Goal: Task Accomplishment & Management: Manage account settings

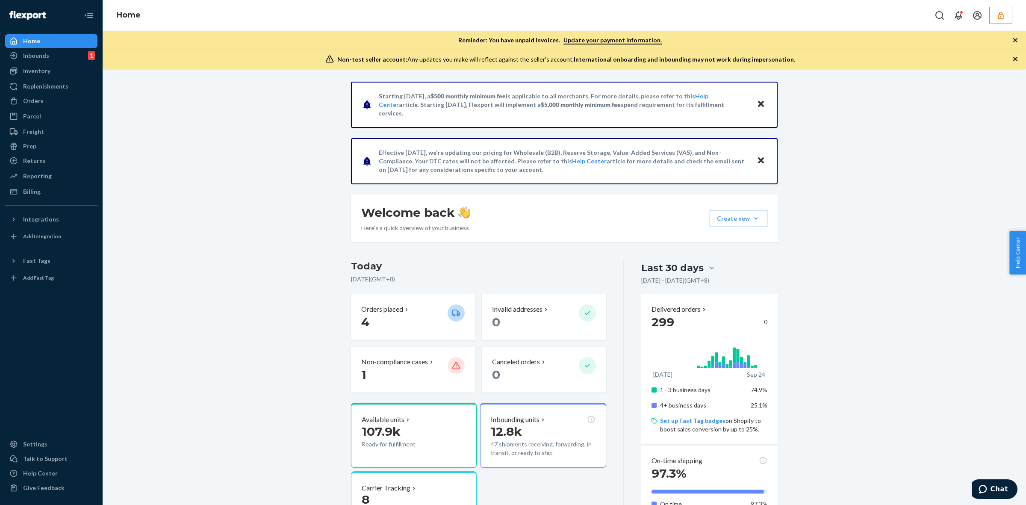
click at [994, 14] on button "button" at bounding box center [1001, 15] width 23 height 17
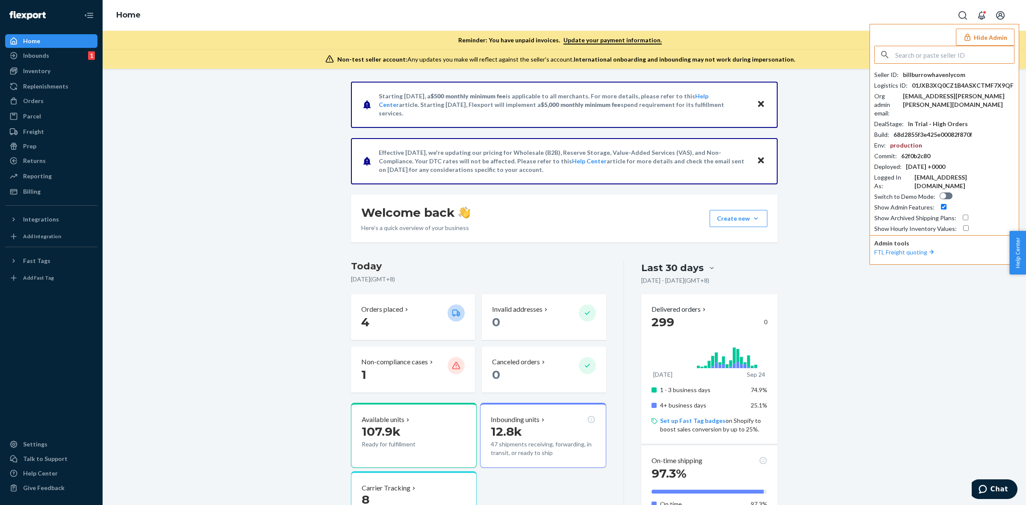
click at [963, 55] on input "text" at bounding box center [955, 54] width 119 height 17
type input "sabrinanumehaircom"
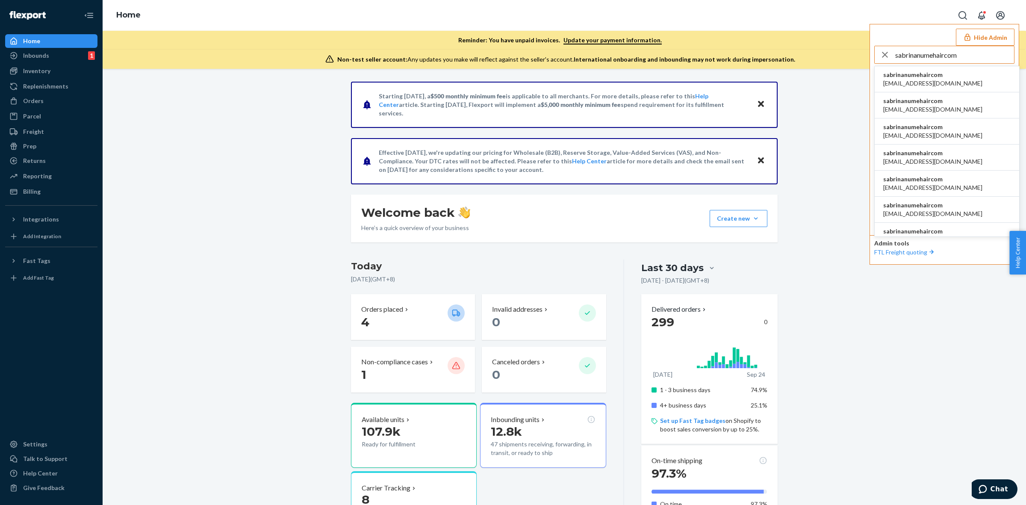
click at [946, 78] on span "sabrinanumehaircom" at bounding box center [933, 75] width 99 height 9
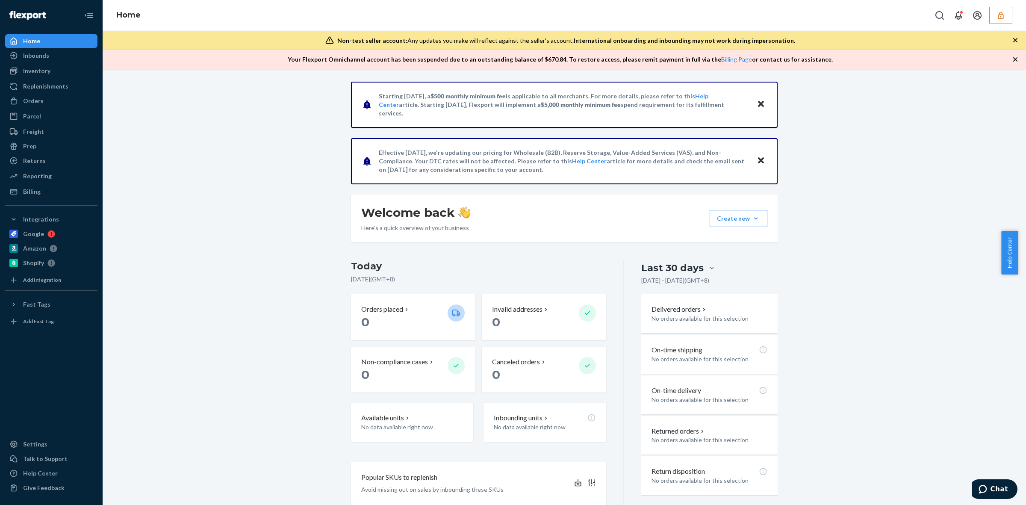
scroll to position [107, 0]
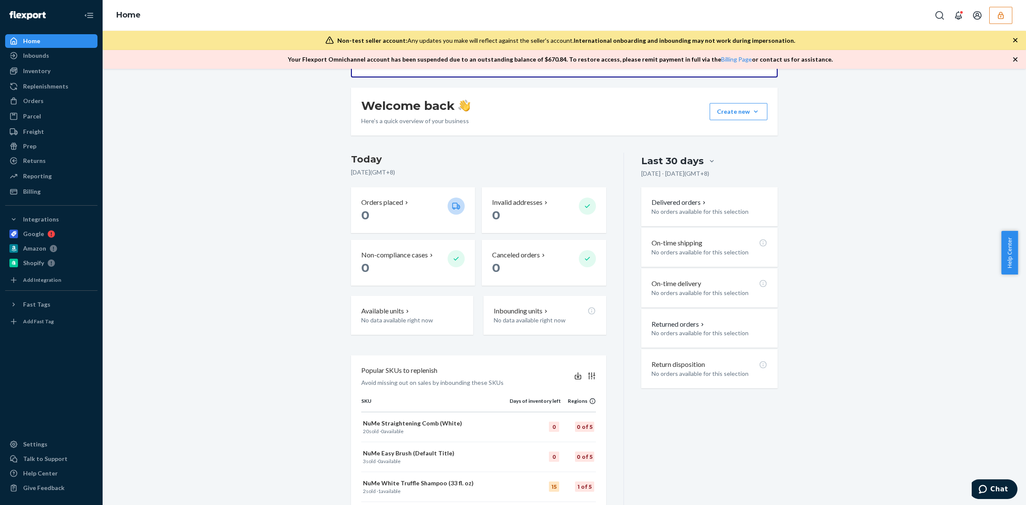
click at [1004, 12] on icon "button" at bounding box center [1001, 15] width 9 height 9
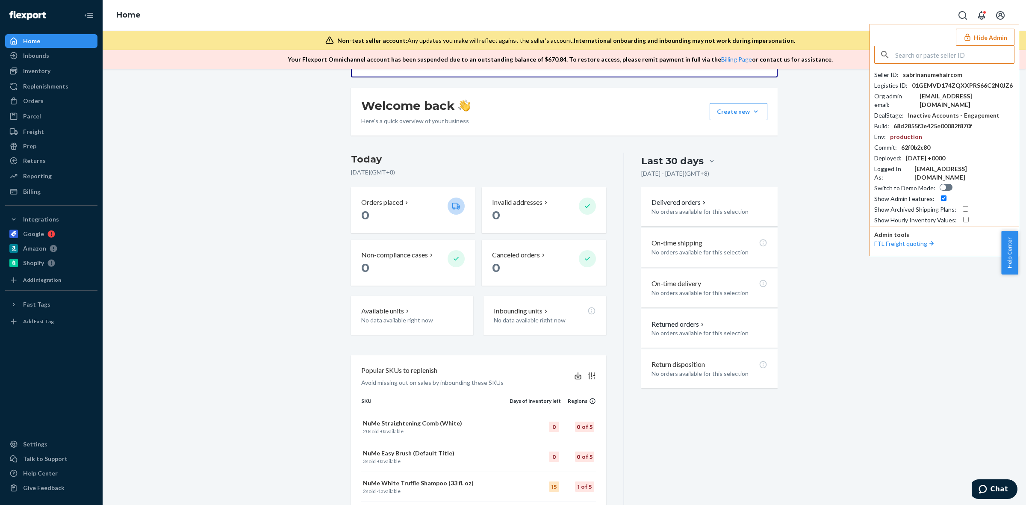
click at [825, 326] on div "Starting July 1, 2025, a $500 monthly minimum fee is applicable to all merchant…" at bounding box center [564, 295] width 911 height 641
click at [57, 192] on div "Billing" at bounding box center [51, 192] width 91 height 12
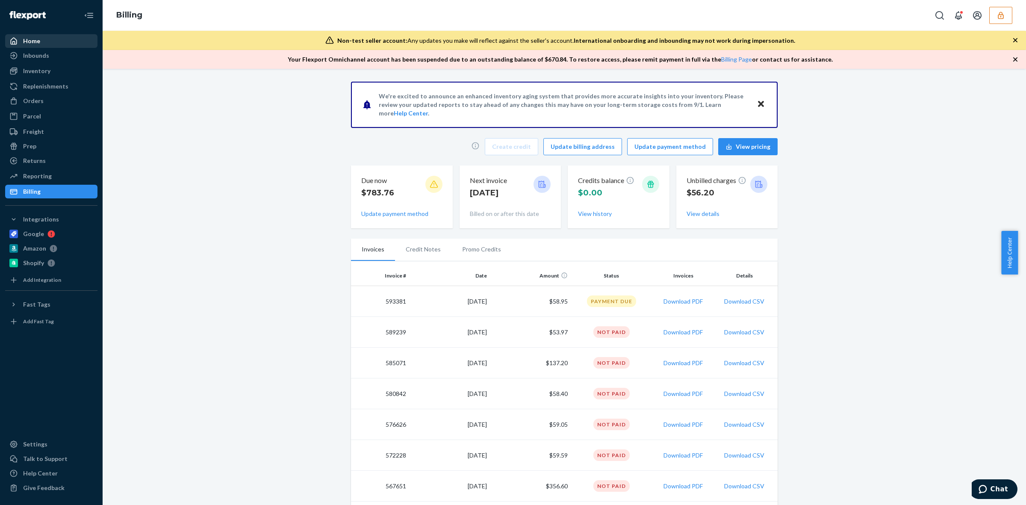
click at [57, 40] on div "Home" at bounding box center [51, 41] width 91 height 12
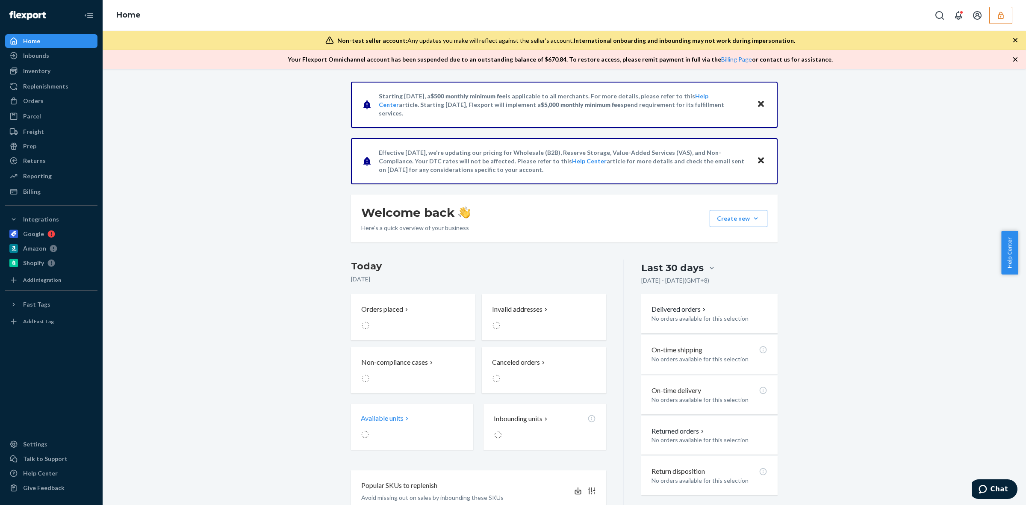
scroll to position [53, 0]
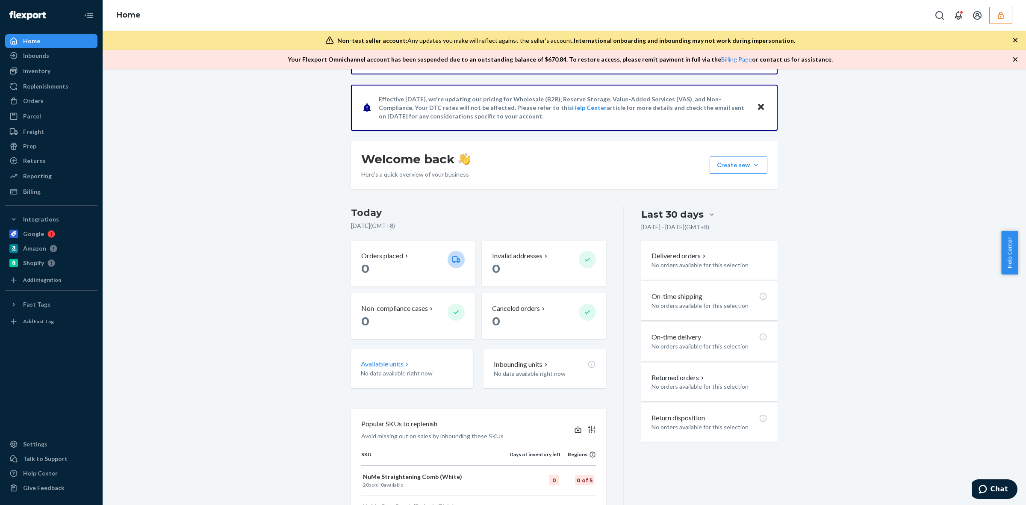
click at [405, 369] on p "No data available right now" at bounding box center [412, 373] width 103 height 9
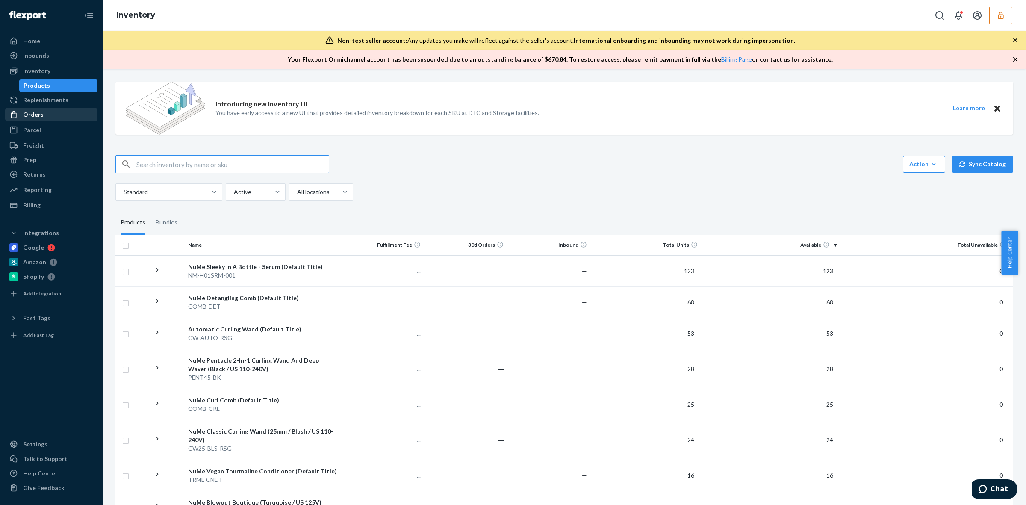
click at [59, 115] on div "Orders" at bounding box center [51, 115] width 91 height 12
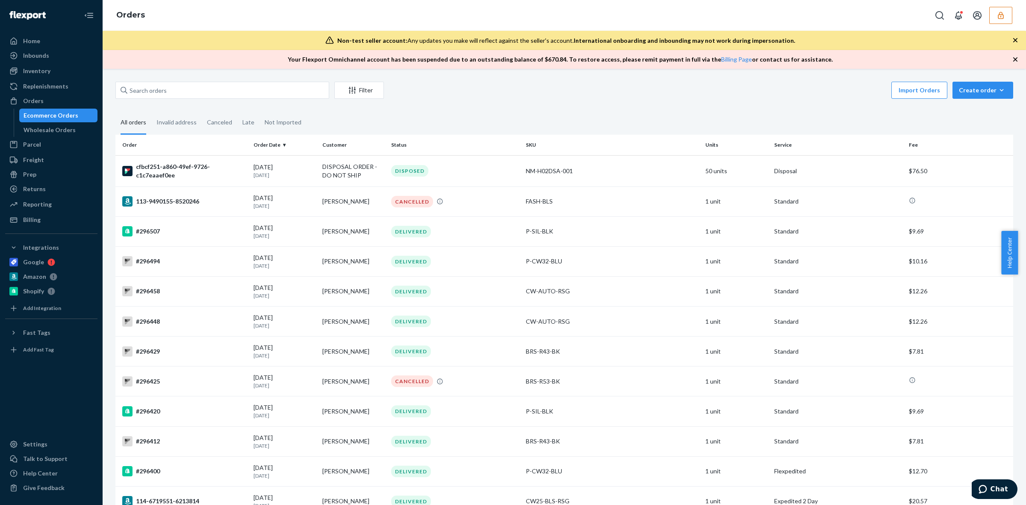
click at [621, 117] on fieldset "All orders Invalid address Canceled Late Not Imported" at bounding box center [564, 123] width 898 height 24
click at [619, 177] on td "NM-H02DSA-001" at bounding box center [613, 170] width 180 height 31
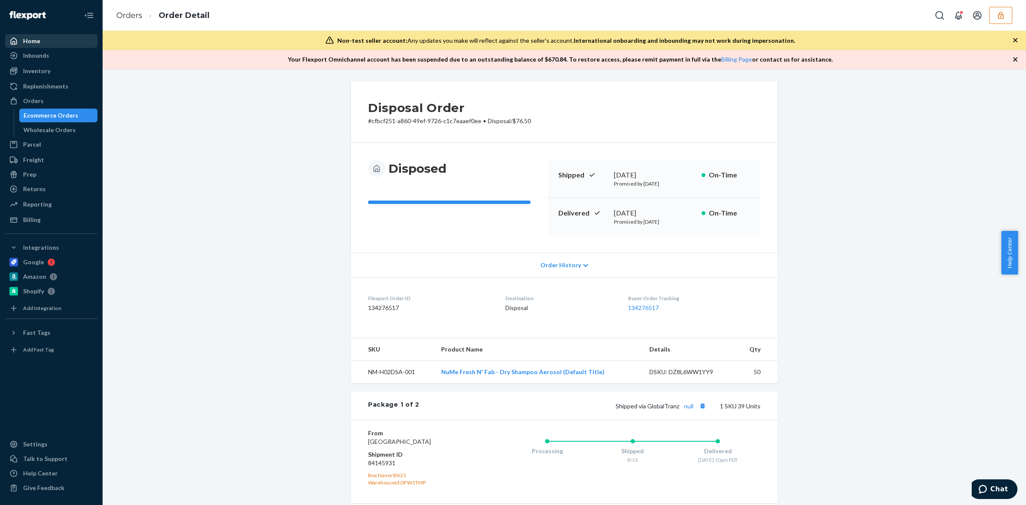
click at [47, 42] on div "Home" at bounding box center [51, 41] width 91 height 12
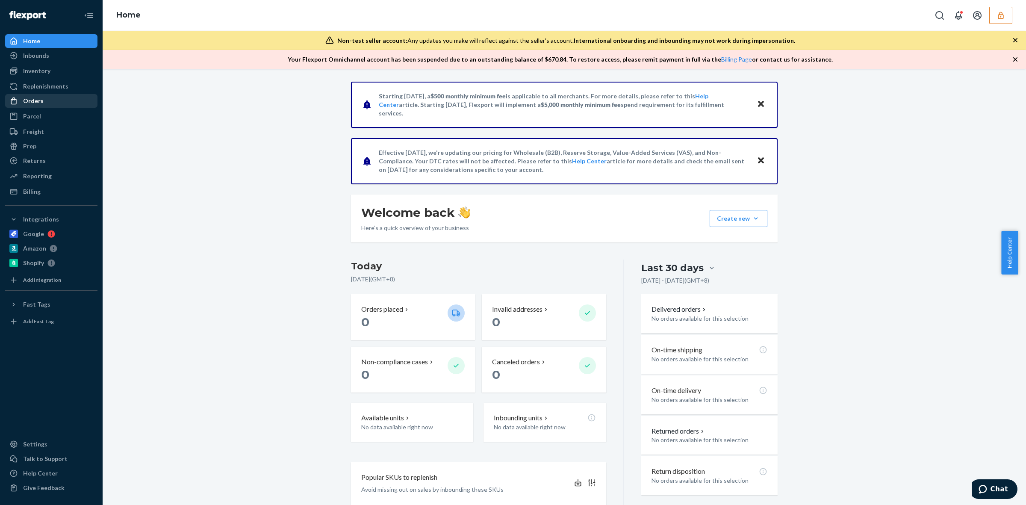
click at [44, 102] on div "Orders" at bounding box center [51, 101] width 91 height 12
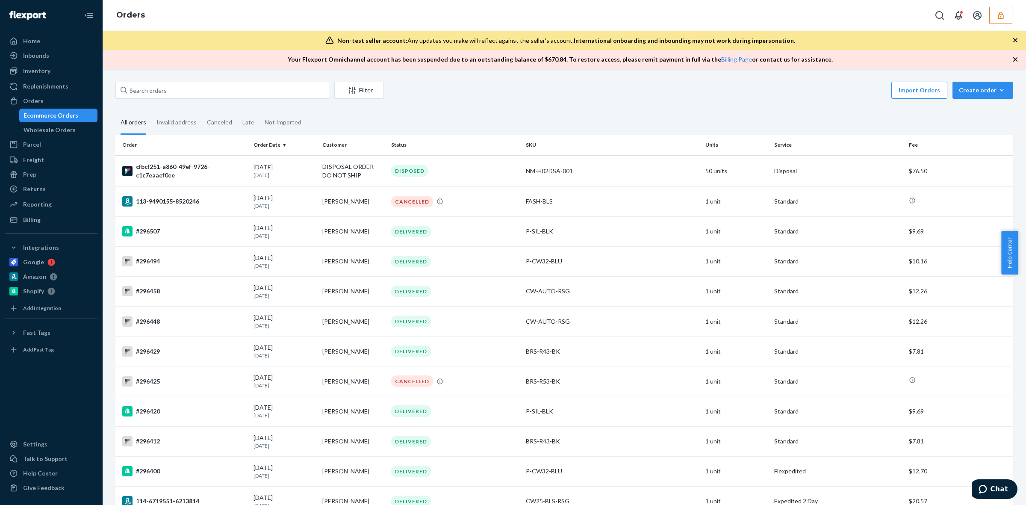
click at [1003, 14] on icon "button" at bounding box center [1001, 15] width 6 height 7
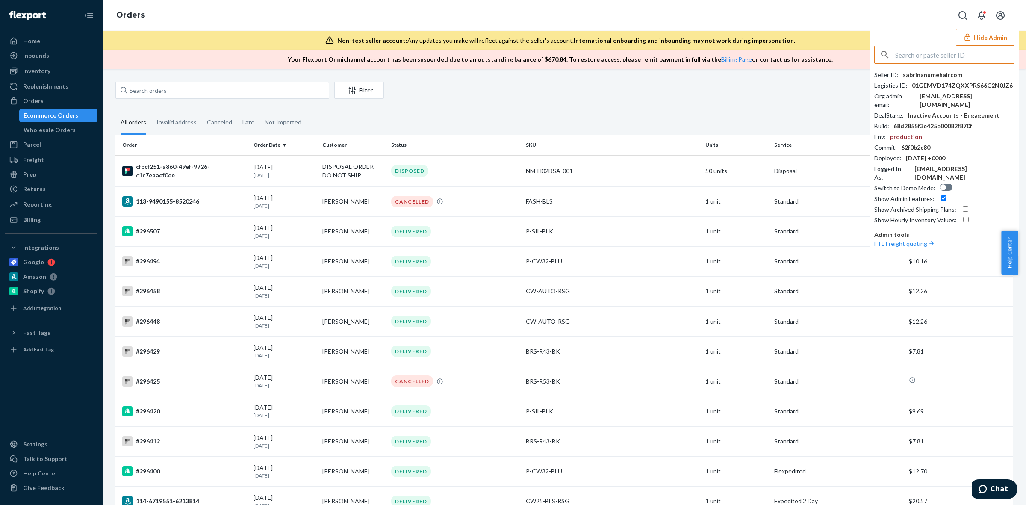
click at [961, 60] on input "text" at bounding box center [955, 54] width 119 height 17
type input "sfnonboardinggingeroilsflexportcom"
click at [964, 79] on span "14fourteener@gmail.com" at bounding box center [936, 83] width 105 height 9
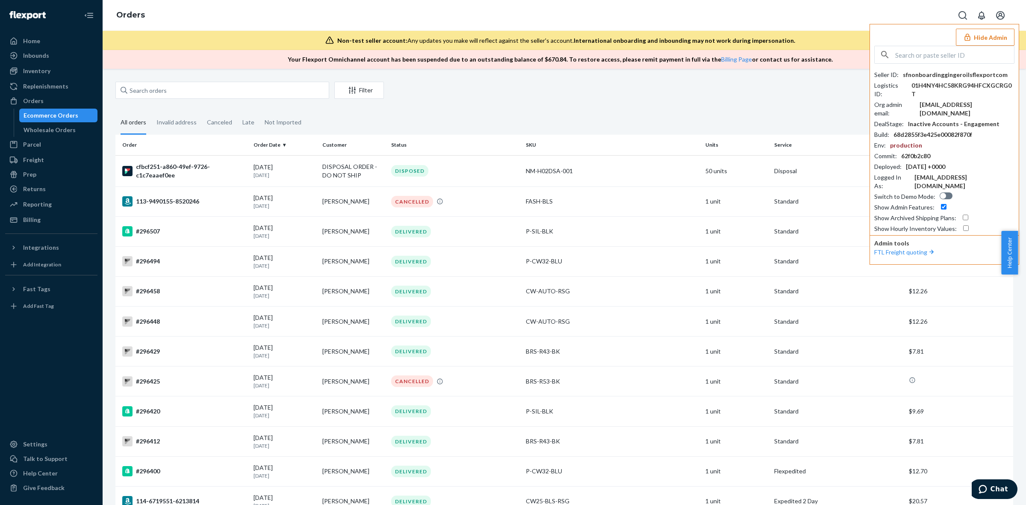
click at [941, 60] on input "text" at bounding box center [955, 54] width 119 height 17
click at [53, 39] on div "Home" at bounding box center [51, 41] width 91 height 12
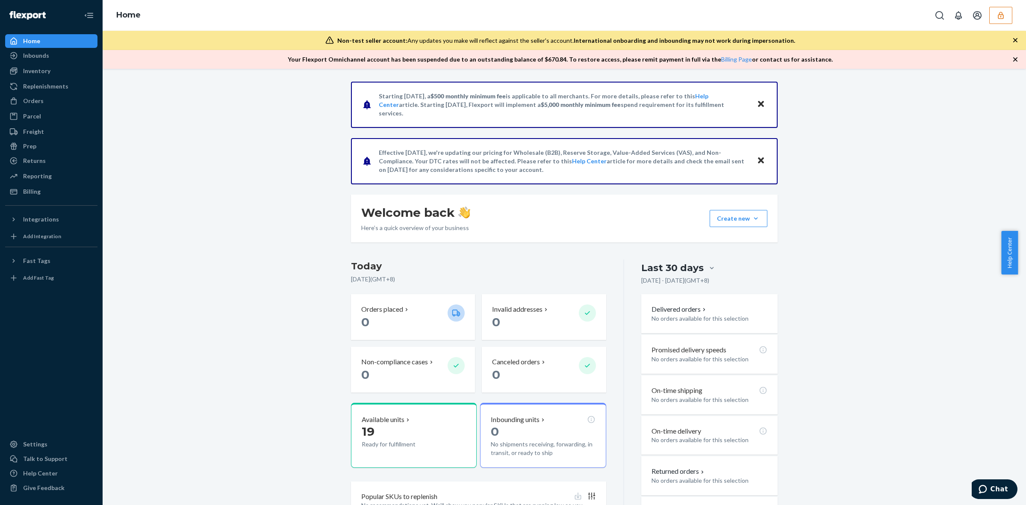
click at [408, 444] on p "Ready for fulfillment" at bounding box center [401, 444] width 79 height 9
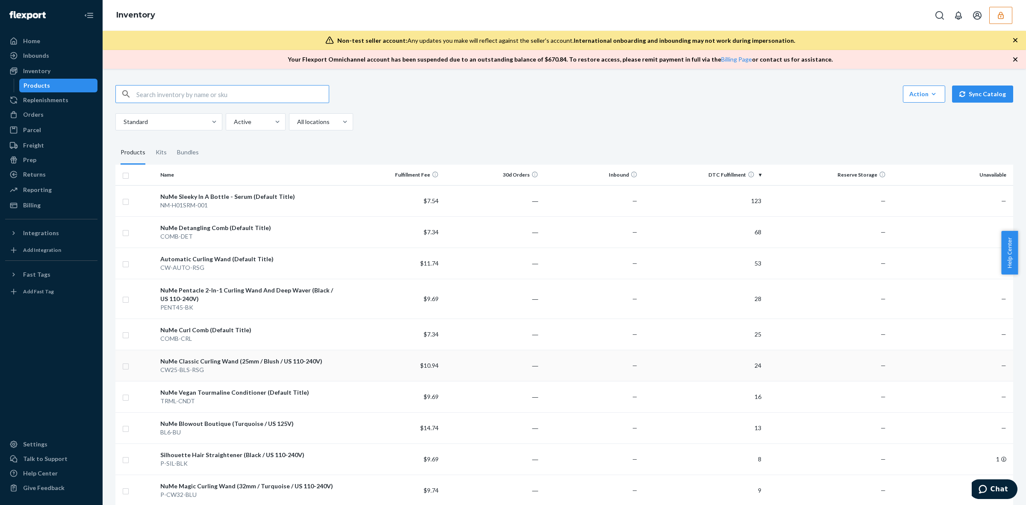
scroll to position [56, 0]
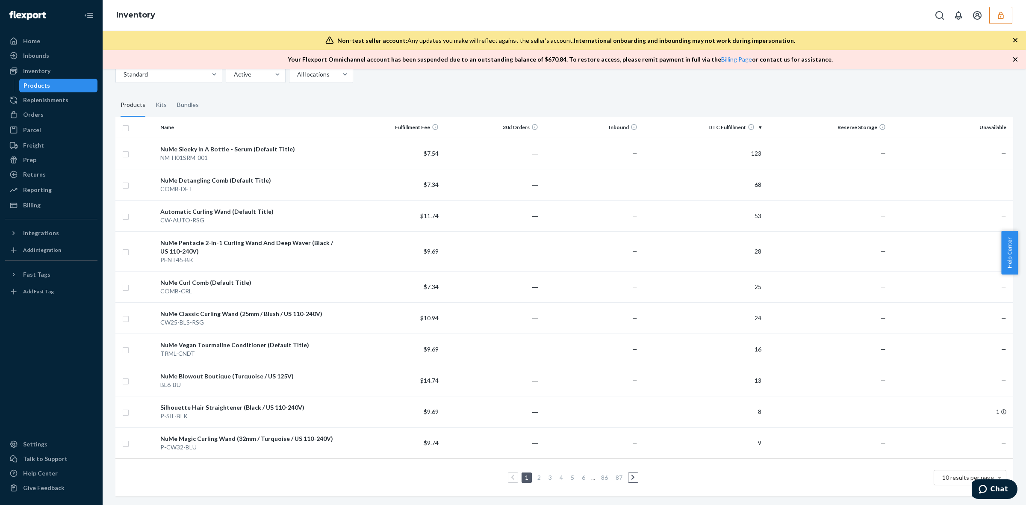
click at [997, 20] on button "button" at bounding box center [1001, 15] width 23 height 17
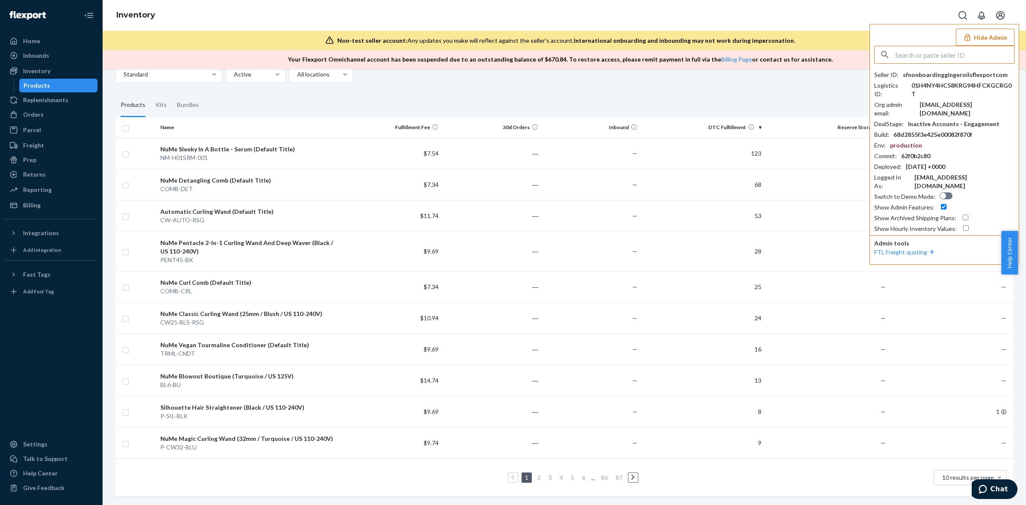
click at [929, 61] on input "text" at bounding box center [955, 54] width 119 height 17
type input "sfnonboardinggingeroilsflexportcom"
click at [924, 80] on span "14fourteener@gmail.com" at bounding box center [936, 83] width 105 height 9
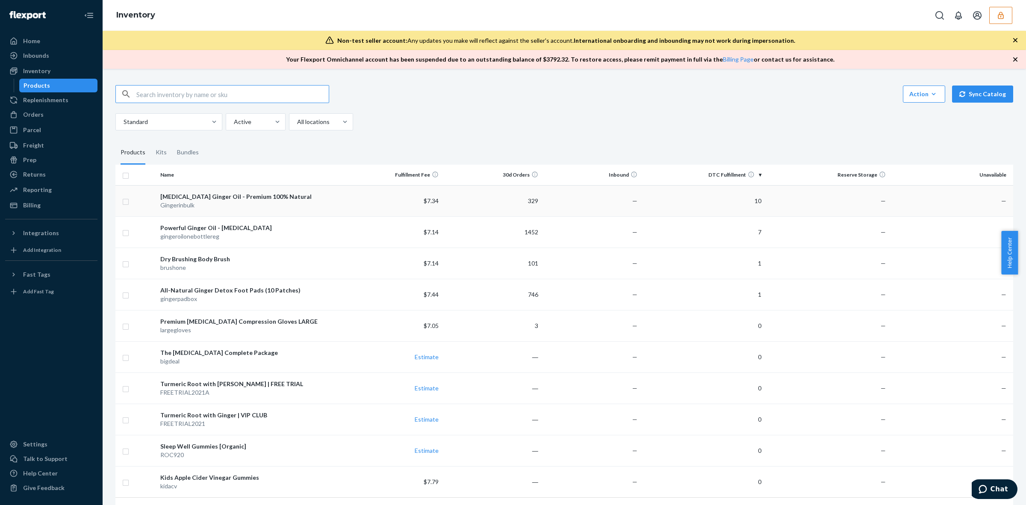
click at [127, 203] on input "checkbox" at bounding box center [125, 200] width 7 height 9
checkbox input "true"
click at [123, 235] on input "checkbox" at bounding box center [125, 232] width 7 height 9
checkbox input "true"
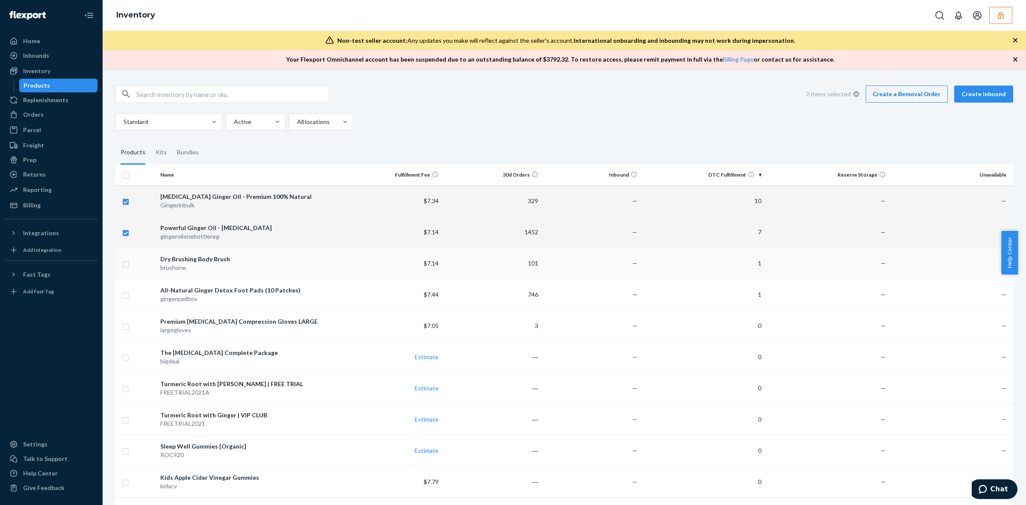
checkbox input "true"
click at [127, 260] on input "checkbox" at bounding box center [125, 263] width 7 height 9
checkbox input "true"
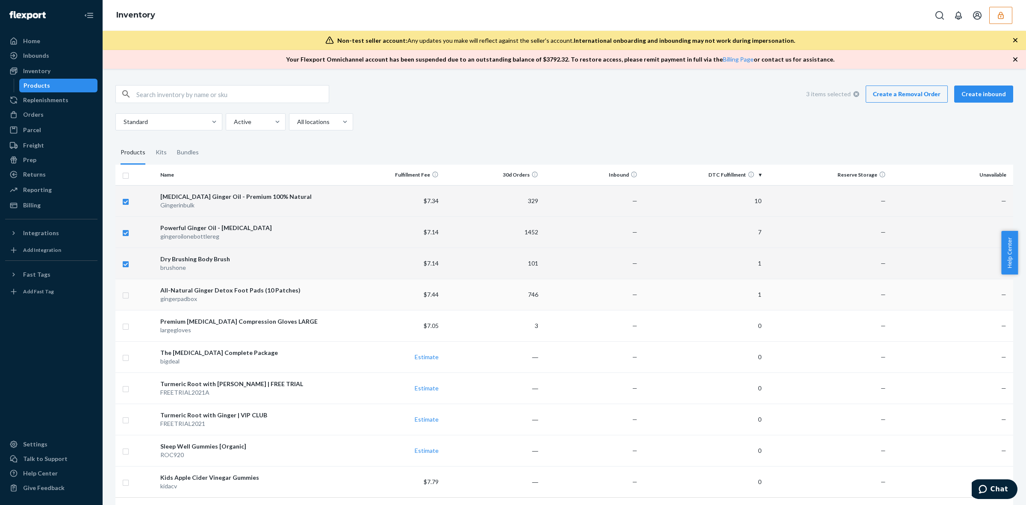
checkbox input "true"
click at [127, 296] on input "checkbox" at bounding box center [125, 294] width 7 height 9
checkbox input "true"
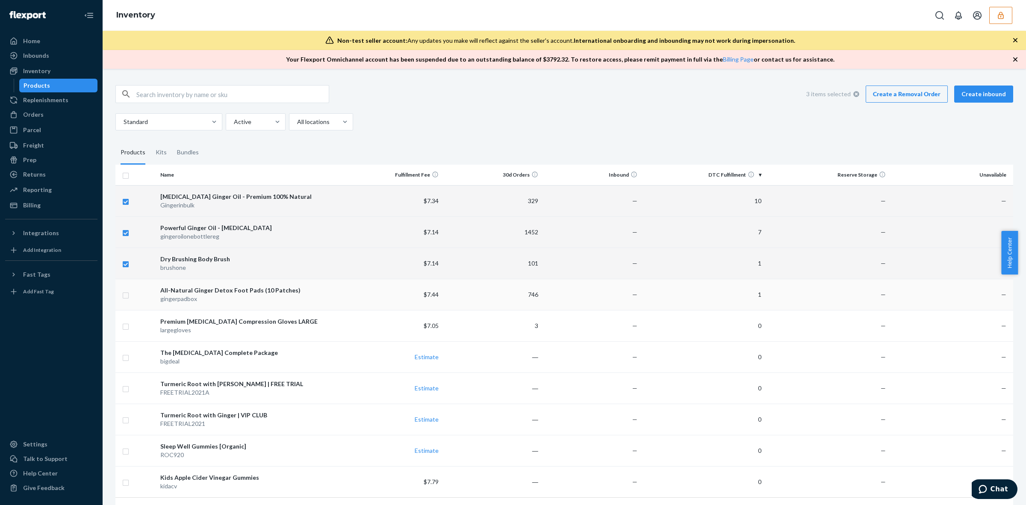
checkbox input "true"
click at [898, 89] on link "Create a Removal Order" at bounding box center [907, 94] width 82 height 17
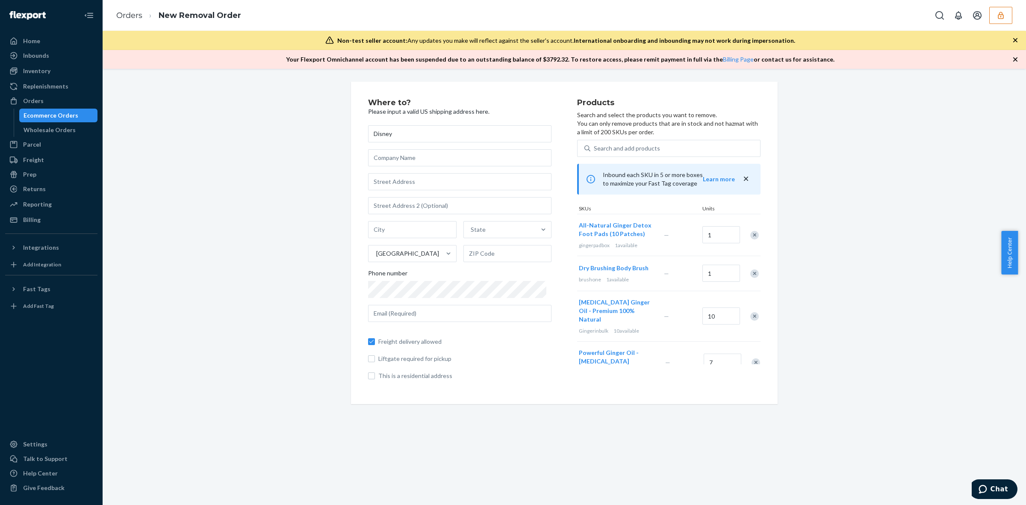
type input "Disney"
click at [405, 187] on input "text" at bounding box center [459, 181] width 183 height 17
type input "1313 di"
type input "[GEOGRAPHIC_DATA]"
type input "92802"
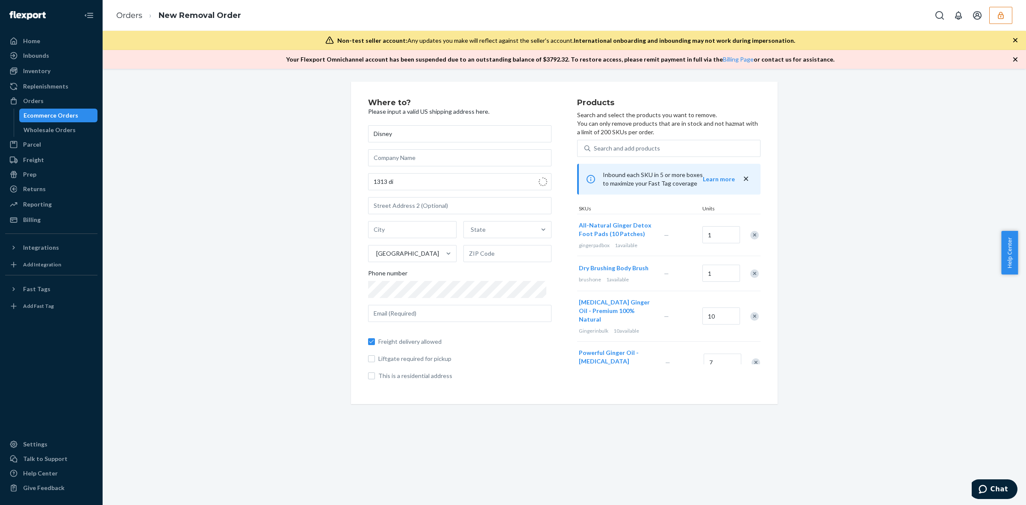
type input "[GEOGRAPHIC_DATA]"
click at [427, 317] on input "text" at bounding box center [459, 313] width 183 height 17
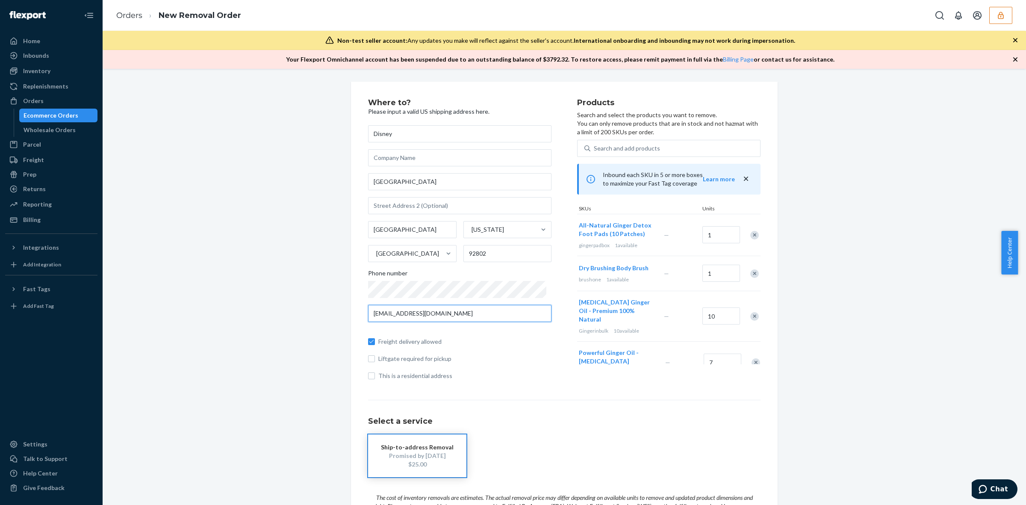
type input "[EMAIL_ADDRESS][DOMAIN_NAME]"
